Goal: Task Accomplishment & Management: Use online tool/utility

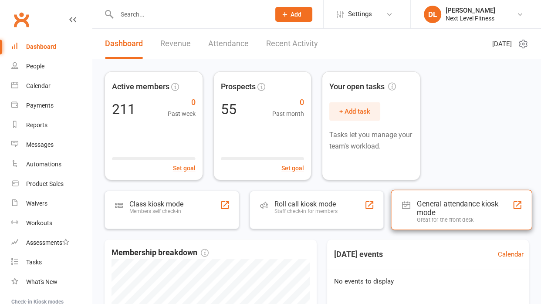
click at [445, 204] on div "General attendance kiosk mode" at bounding box center [464, 207] width 95 height 17
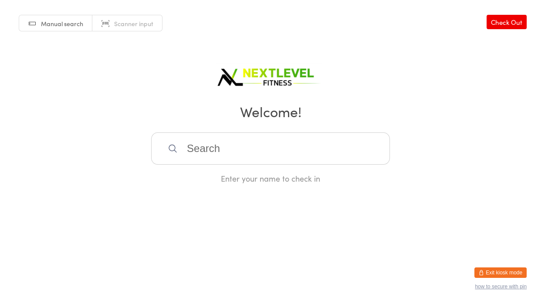
click at [193, 142] on input "search" at bounding box center [270, 148] width 239 height 32
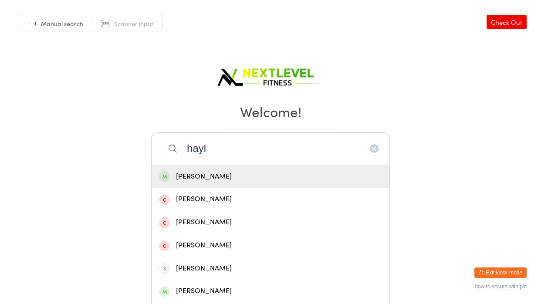
type input "hayl"
click at [209, 177] on div "[PERSON_NAME]" at bounding box center [270, 177] width 223 height 12
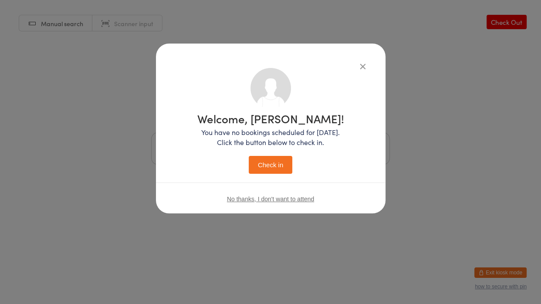
click at [277, 170] on button "Check in" at bounding box center [271, 165] width 44 height 18
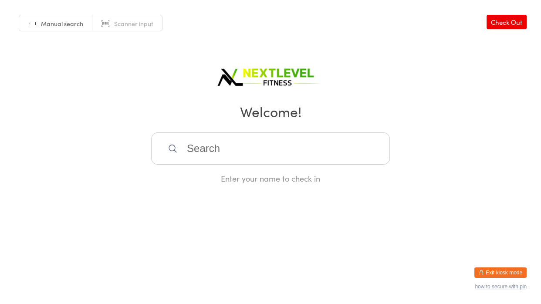
click at [248, 158] on input "search" at bounding box center [270, 148] width 239 height 32
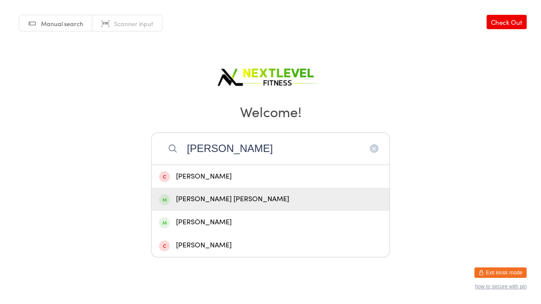
type input "kane"
click at [209, 194] on div "Kane Anderson" at bounding box center [270, 199] width 223 height 12
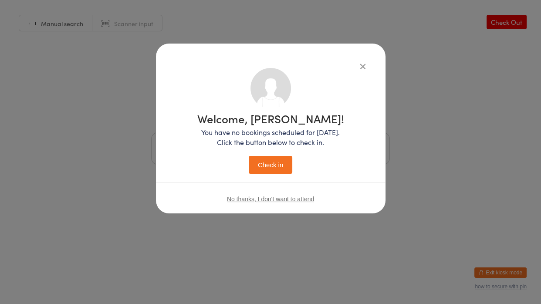
click at [264, 165] on button "Check in" at bounding box center [271, 165] width 44 height 18
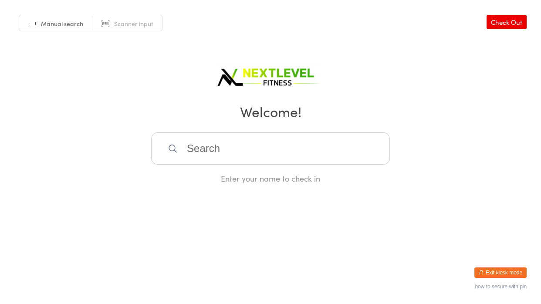
click at [263, 155] on input "search" at bounding box center [270, 148] width 239 height 32
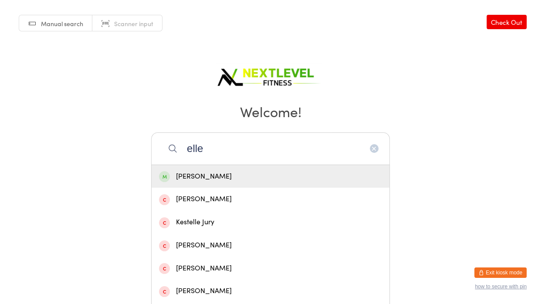
type input "elle"
click at [209, 177] on div "Elle Newman" at bounding box center [270, 177] width 223 height 12
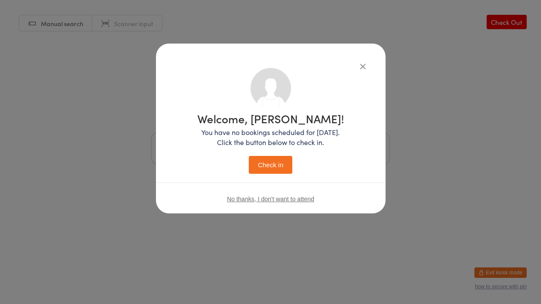
click at [283, 161] on button "Check in" at bounding box center [271, 165] width 44 height 18
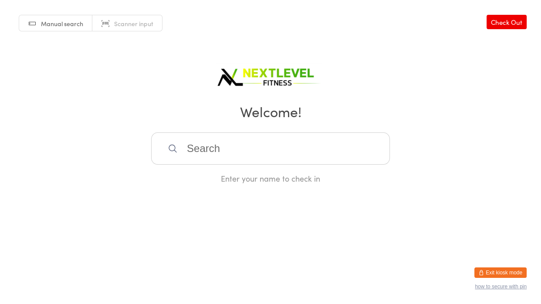
click at [283, 161] on input "search" at bounding box center [270, 148] width 239 height 32
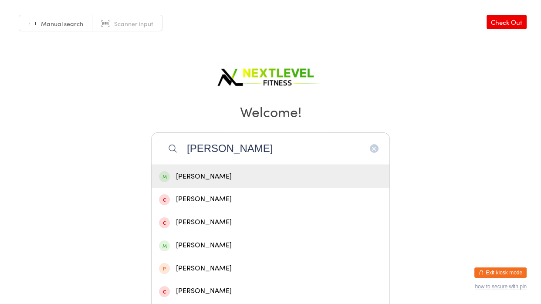
type input "nicola"
click at [183, 181] on div "Nicola Heath" at bounding box center [270, 177] width 223 height 12
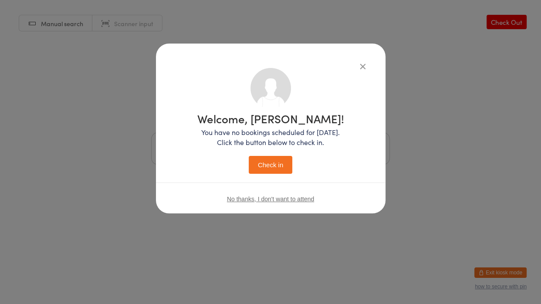
click at [258, 170] on button "Check in" at bounding box center [271, 165] width 44 height 18
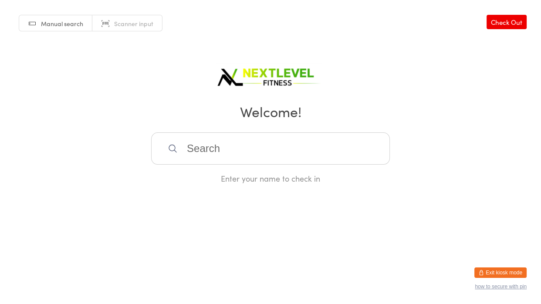
click at [253, 155] on input "search" at bounding box center [270, 148] width 239 height 32
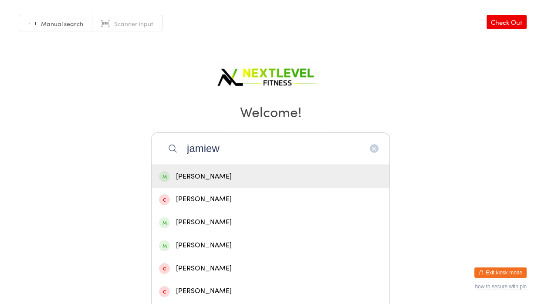
type input "jamiew"
click at [206, 176] on div "Jamie Deller" at bounding box center [270, 177] width 223 height 12
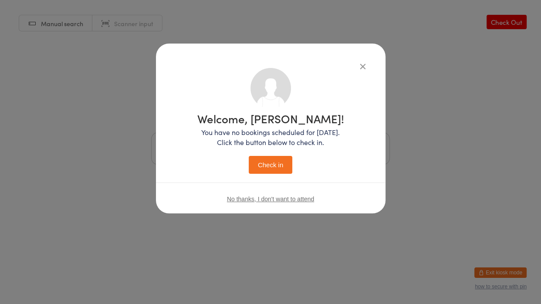
click at [265, 165] on button "Check in" at bounding box center [271, 165] width 44 height 18
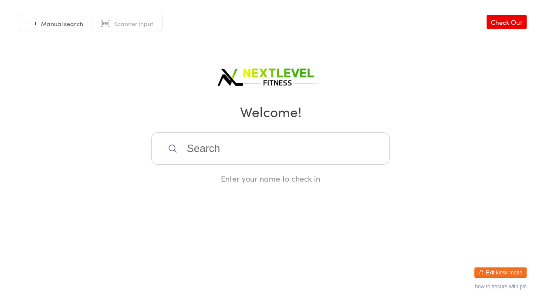
click at [265, 165] on div "Enter your name to check in" at bounding box center [270, 157] width 239 height 51
click at [266, 162] on input "search" at bounding box center [270, 148] width 239 height 32
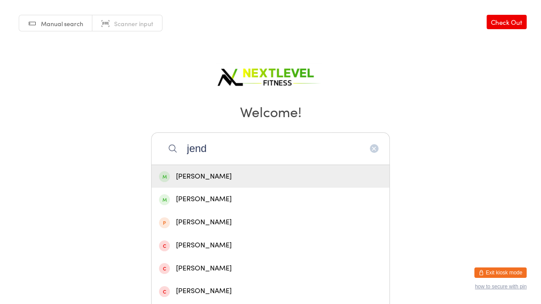
type input "jend"
click at [263, 170] on div "Jendi Ward" at bounding box center [271, 176] width 238 height 23
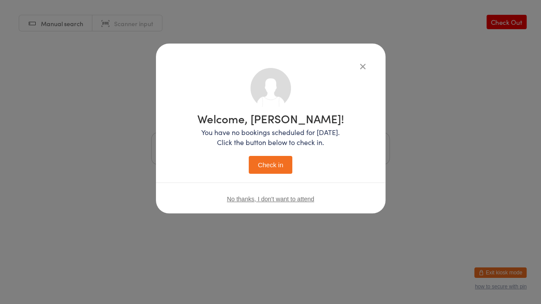
click at [269, 161] on button "Check in" at bounding box center [271, 165] width 44 height 18
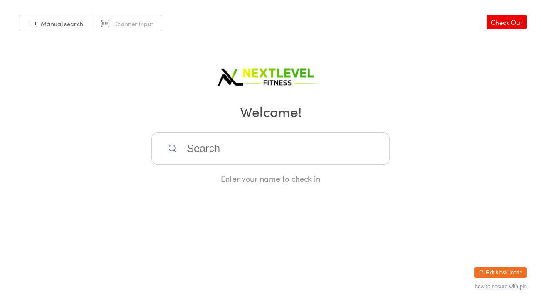
click at [189, 147] on input "search" at bounding box center [270, 148] width 239 height 32
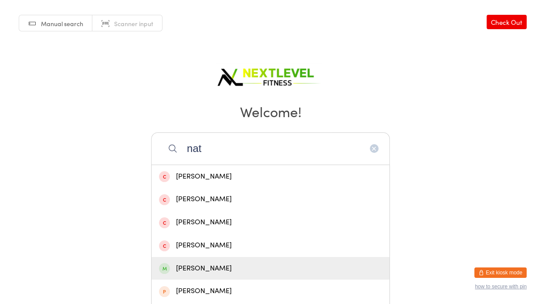
type input "nat"
click at [215, 269] on div "Natalie Mahuru" at bounding box center [270, 269] width 223 height 12
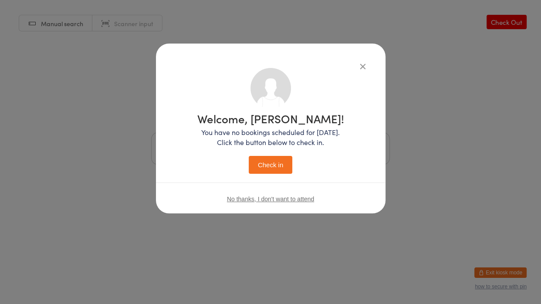
click at [265, 165] on button "Check in" at bounding box center [271, 165] width 44 height 18
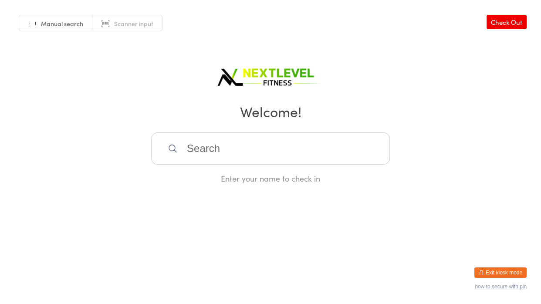
click at [253, 138] on input "search" at bounding box center [270, 148] width 239 height 32
type input "anna"
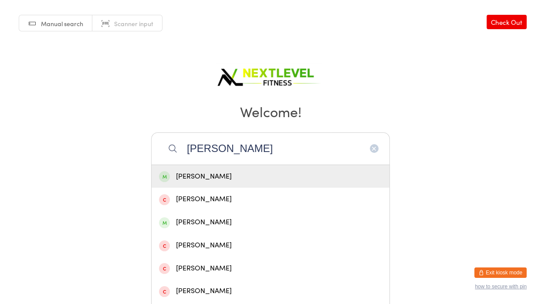
click at [200, 177] on div "Anna Reid" at bounding box center [270, 177] width 223 height 12
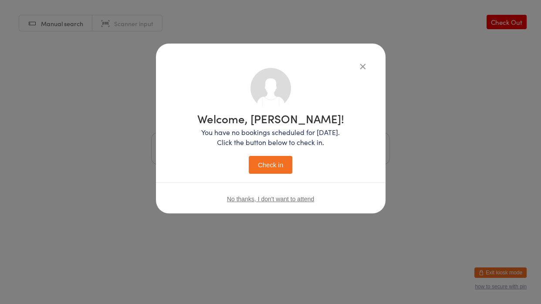
click at [249, 156] on button "Check in" at bounding box center [271, 165] width 44 height 18
